Goal: Find specific page/section: Locate item on page

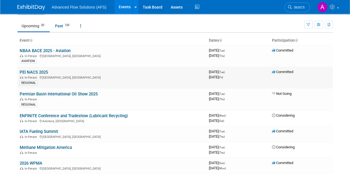
scroll to position [15, 0]
click at [39, 71] on link "PEI NACS 2025" at bounding box center [34, 72] width 28 height 5
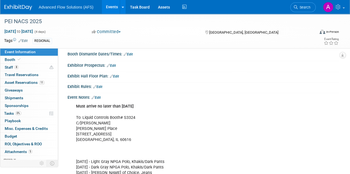
scroll to position [143, 0]
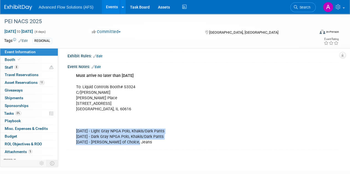
drag, startPoint x: 139, startPoint y: 139, endPoint x: 72, endPoint y: 129, distance: 68.0
click at [72, 129] on div "Must arrive no later than [DATE] To: Liquid Controls Booth# S3324 C/O [PERSON_N…" at bounding box center [178, 109] width 213 height 78
copy div "[DATE] - Light Gray NPGA Polo, Khakis/Dark Pants [DATE] - Dark Gray NPGA Polo, …"
